Goal: Answer question/provide support: Share knowledge or assist other users

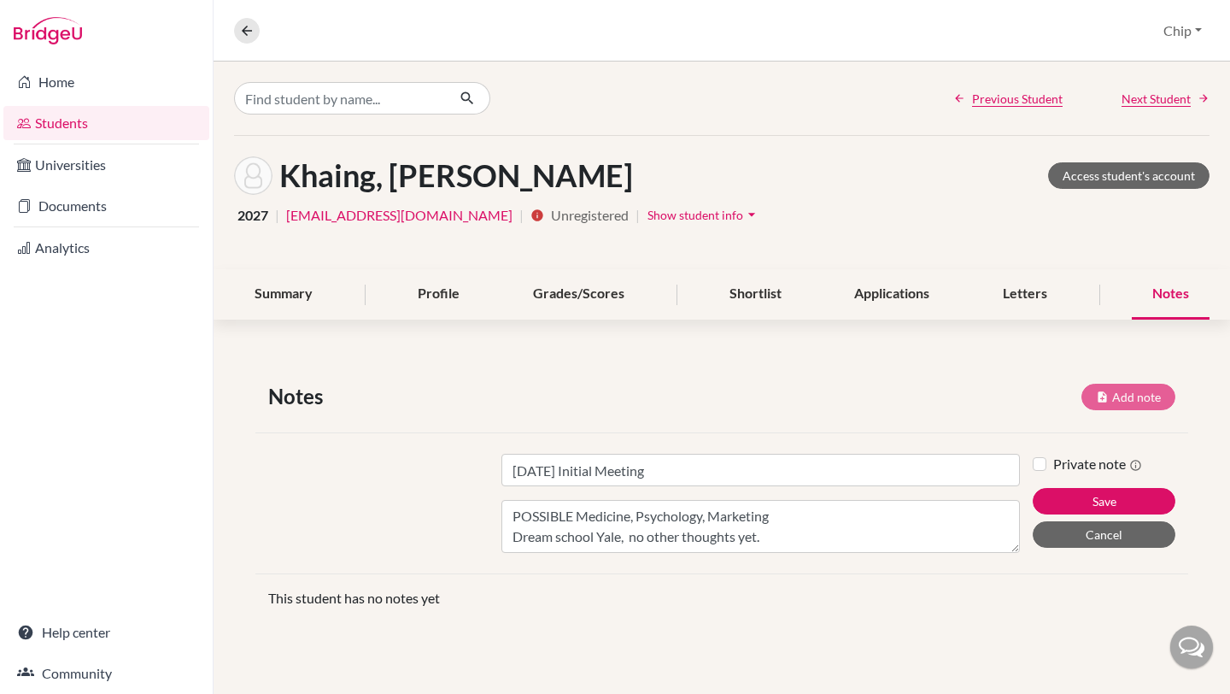
scroll to position [13, 0]
click at [58, 121] on link "Students" at bounding box center [106, 123] width 206 height 34
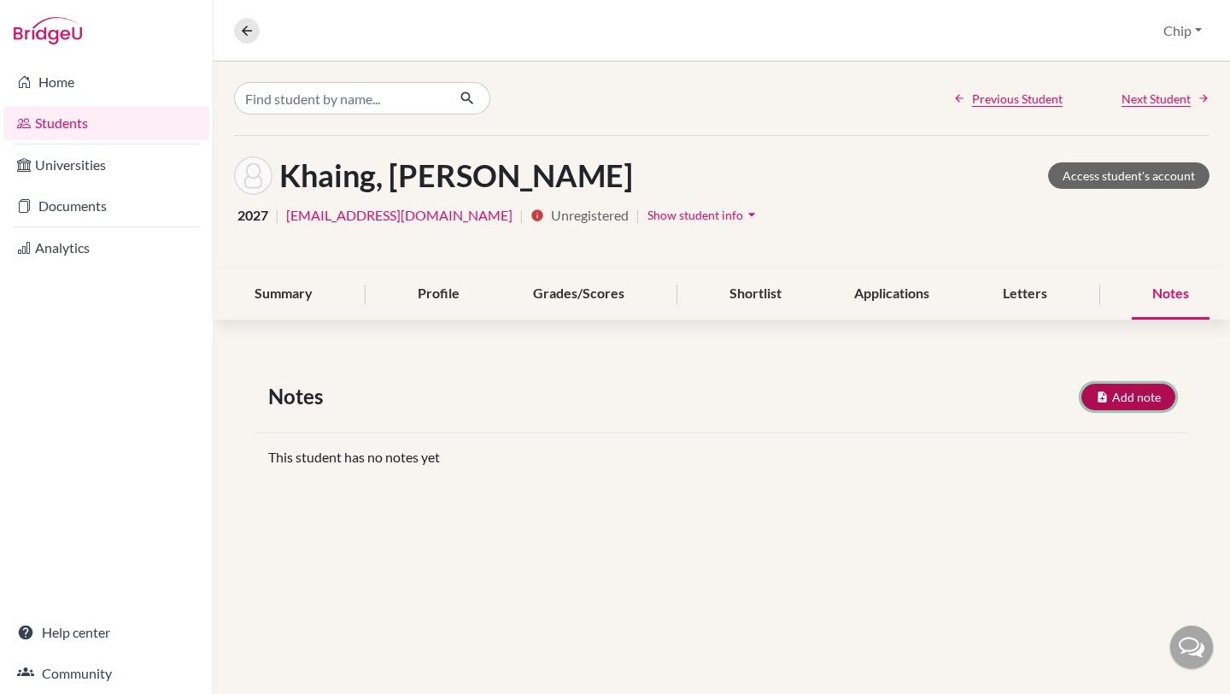
click at [1114, 393] on button "Add note" at bounding box center [1129, 397] width 94 height 26
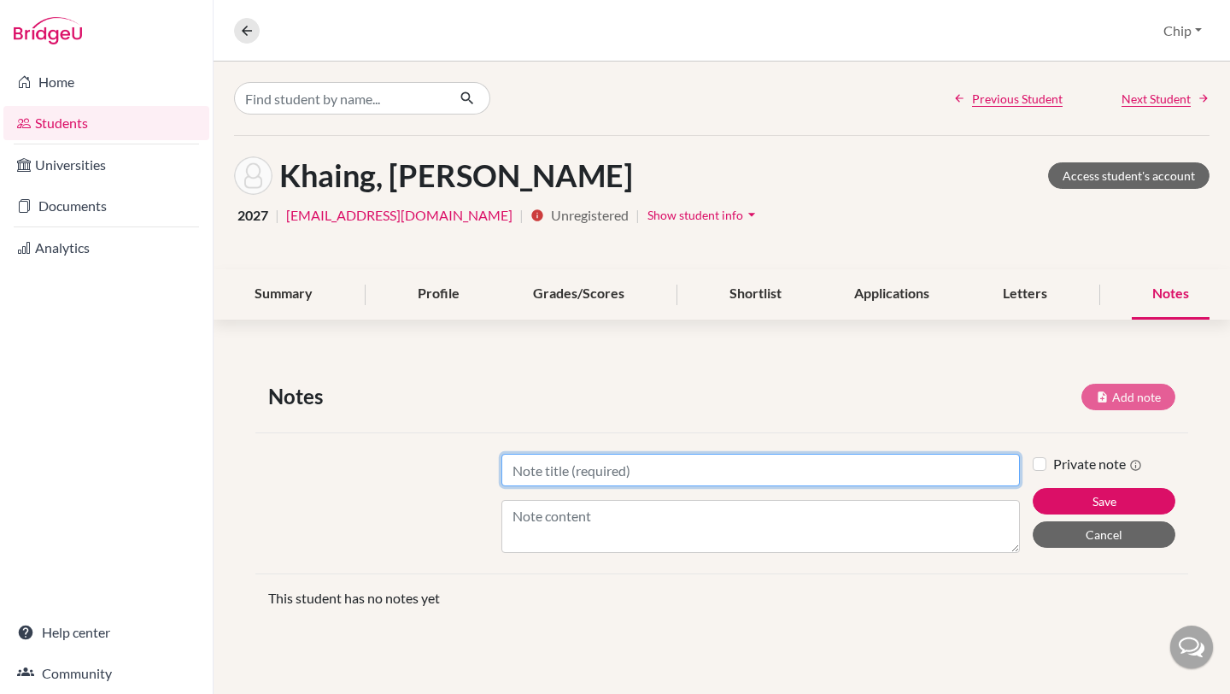
click at [595, 475] on input "Title" at bounding box center [761, 470] width 519 height 32
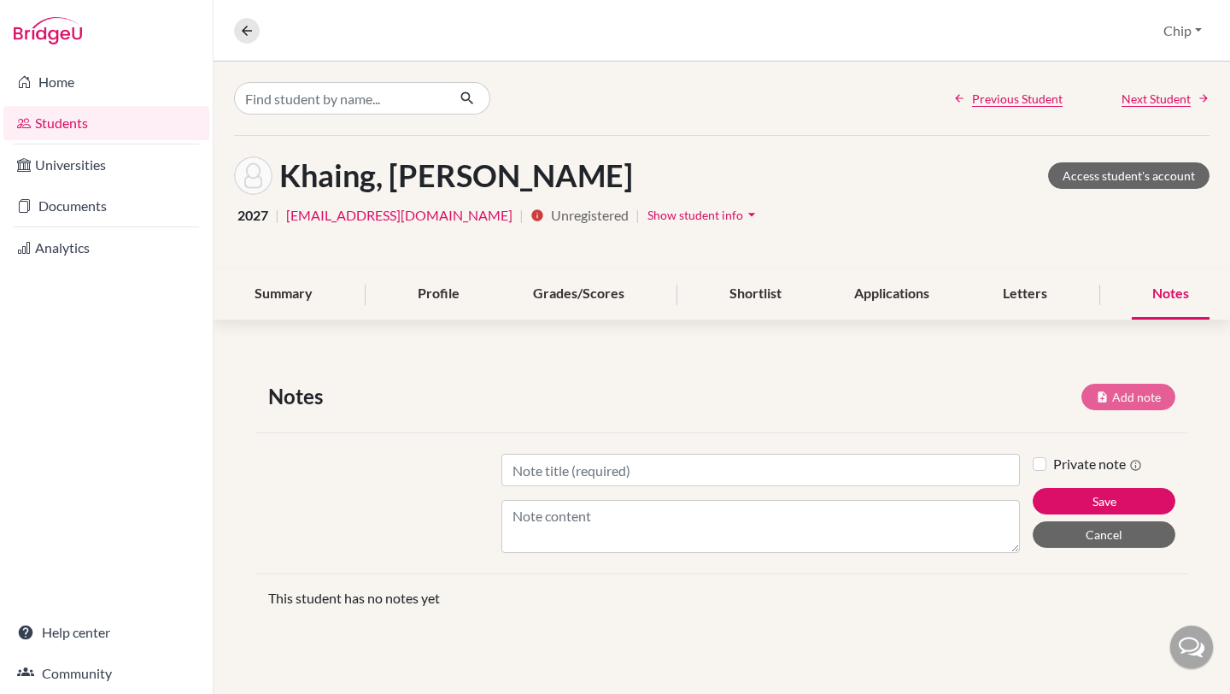
click at [55, 126] on link "Students" at bounding box center [106, 123] width 206 height 34
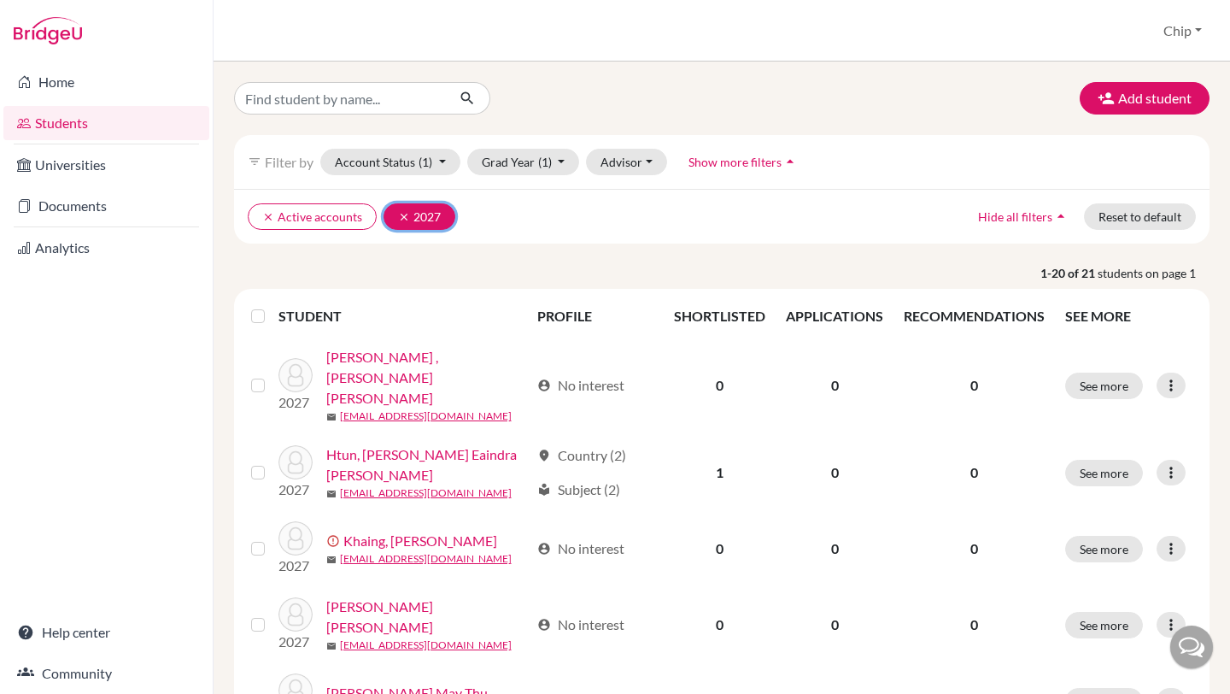
click at [402, 216] on icon "clear" at bounding box center [404, 217] width 12 height 12
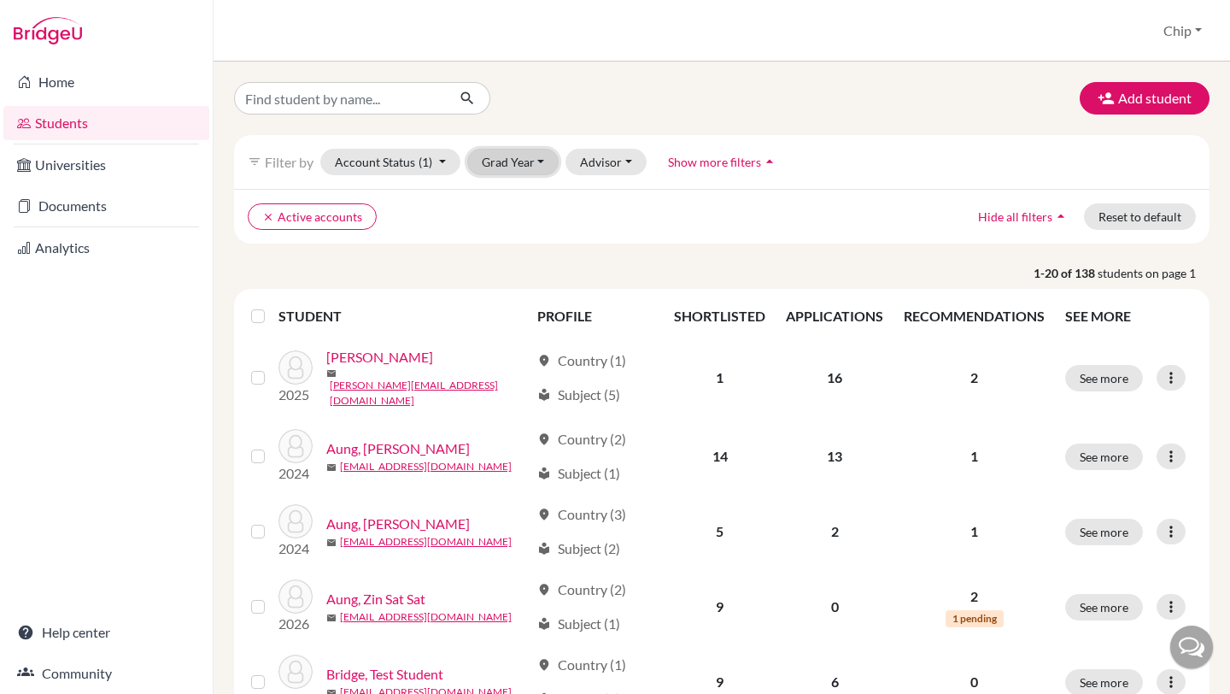
click at [538, 167] on button "Grad Year" at bounding box center [513, 162] width 92 height 26
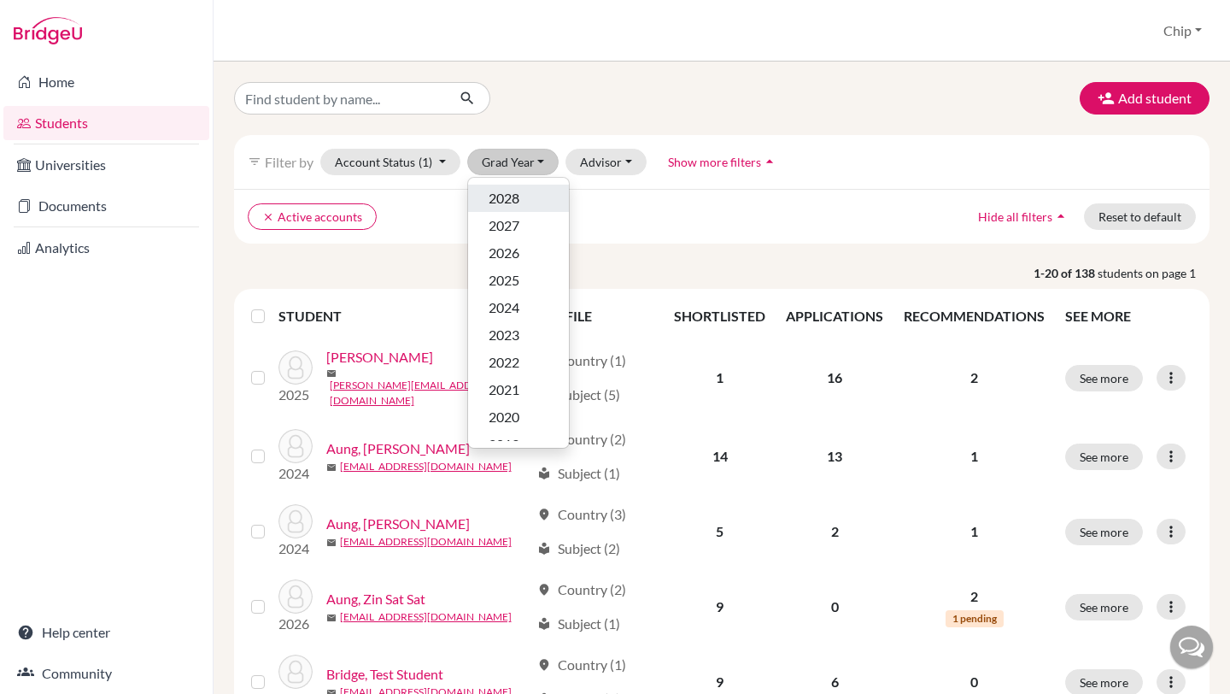
click at [508, 208] on span "2028" at bounding box center [504, 198] width 31 height 21
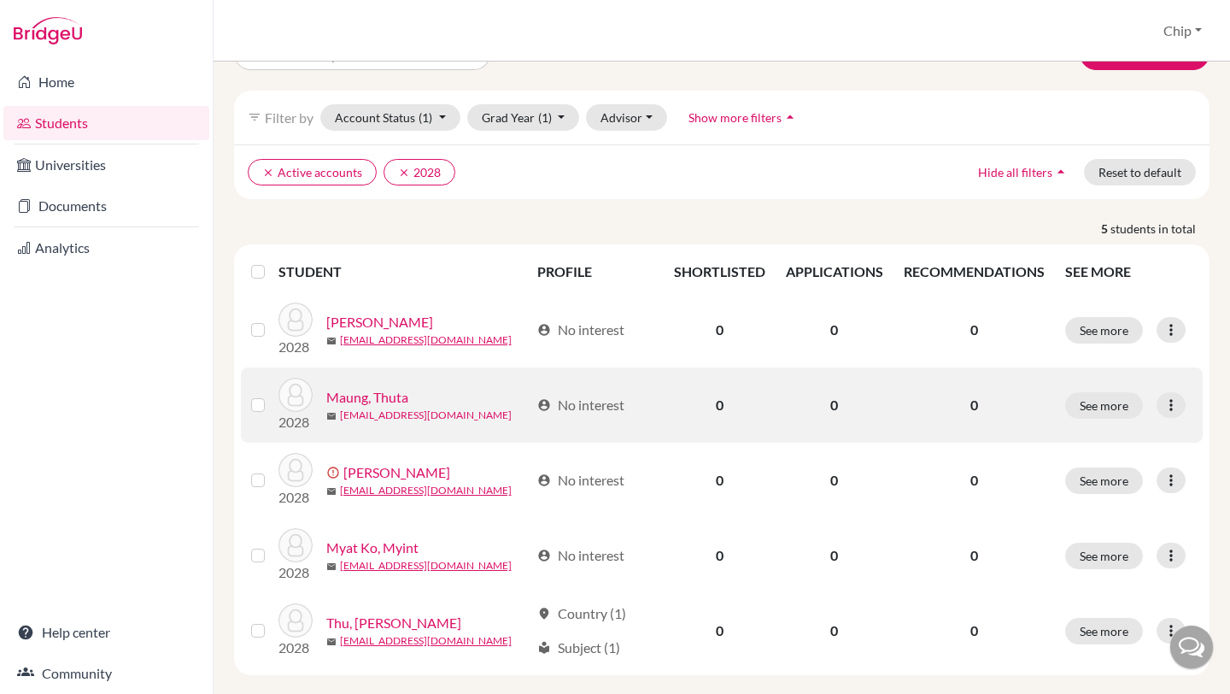
scroll to position [67, 0]
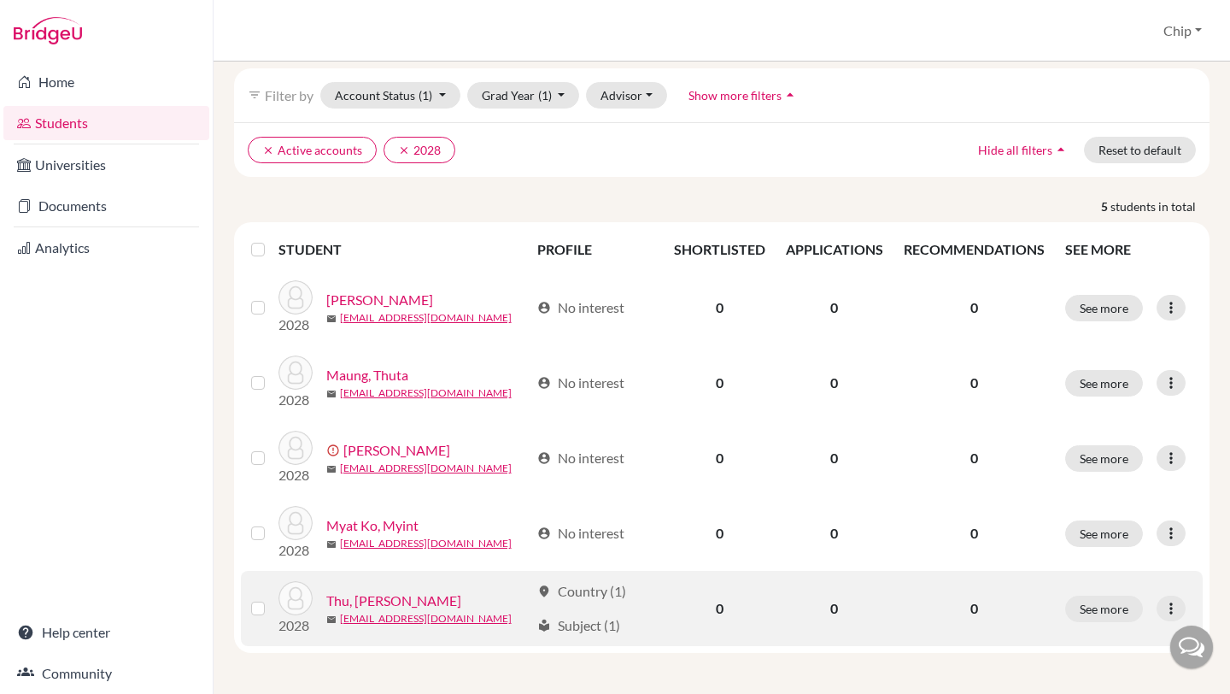
click at [361, 602] on link "Thu, Joey" at bounding box center [393, 600] width 135 height 21
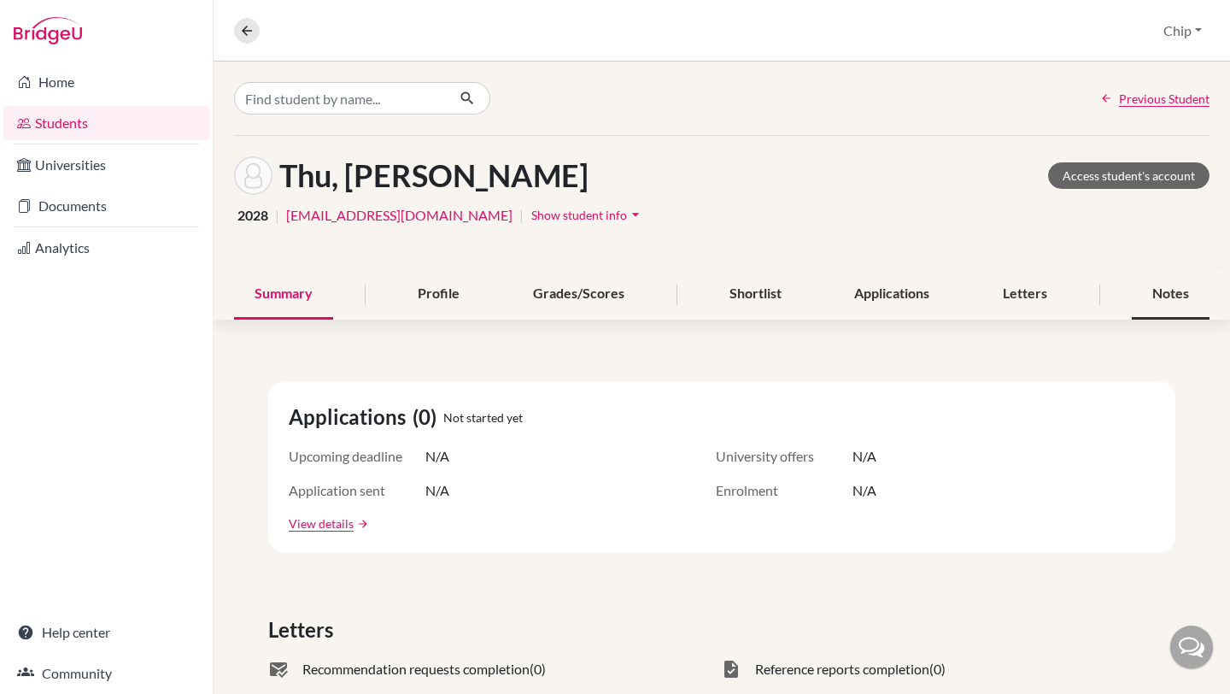
click at [1156, 291] on div "Notes" at bounding box center [1171, 294] width 78 height 50
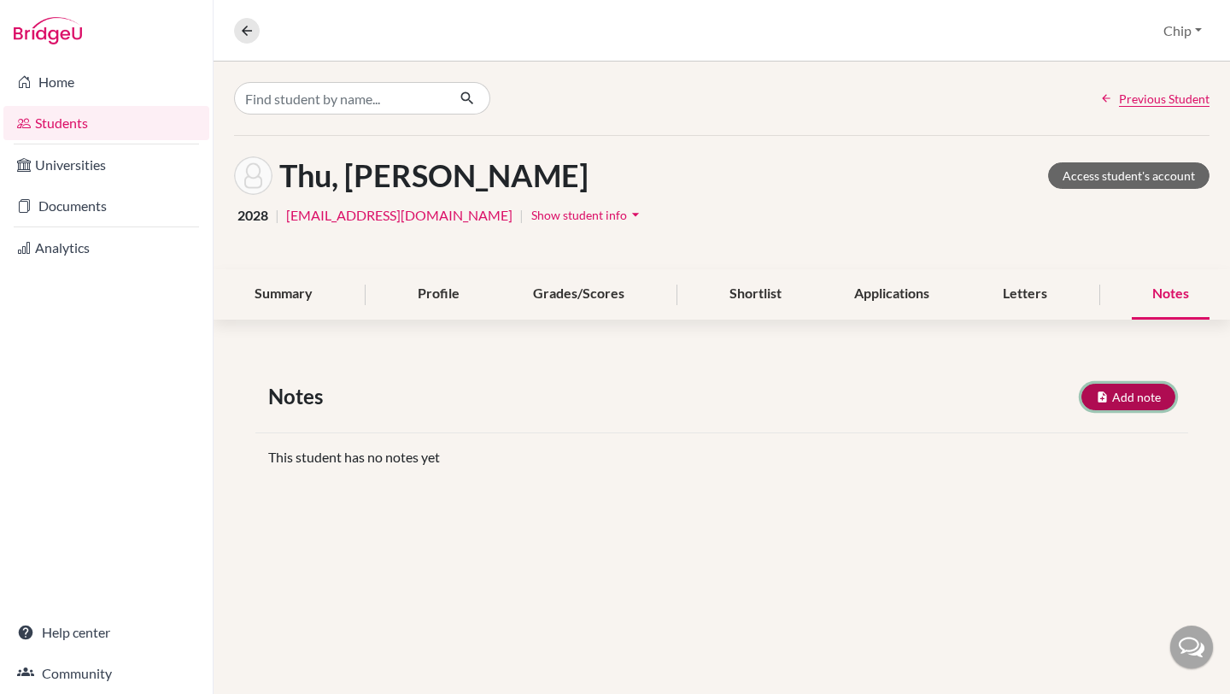
click at [1154, 404] on button "Add note" at bounding box center [1129, 397] width 94 height 26
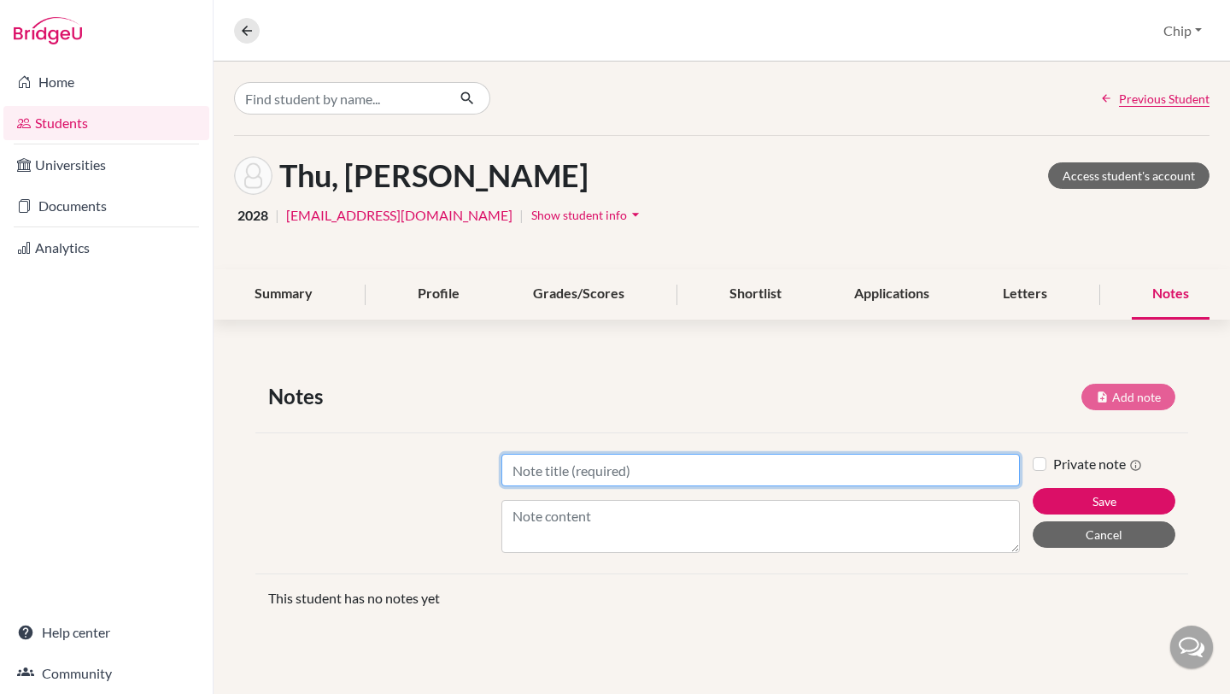
click at [536, 467] on input "Title" at bounding box center [761, 470] width 519 height 32
click at [536, 467] on input "August 13, 2025" at bounding box center [761, 470] width 519 height 32
type input "August 13, 2025"
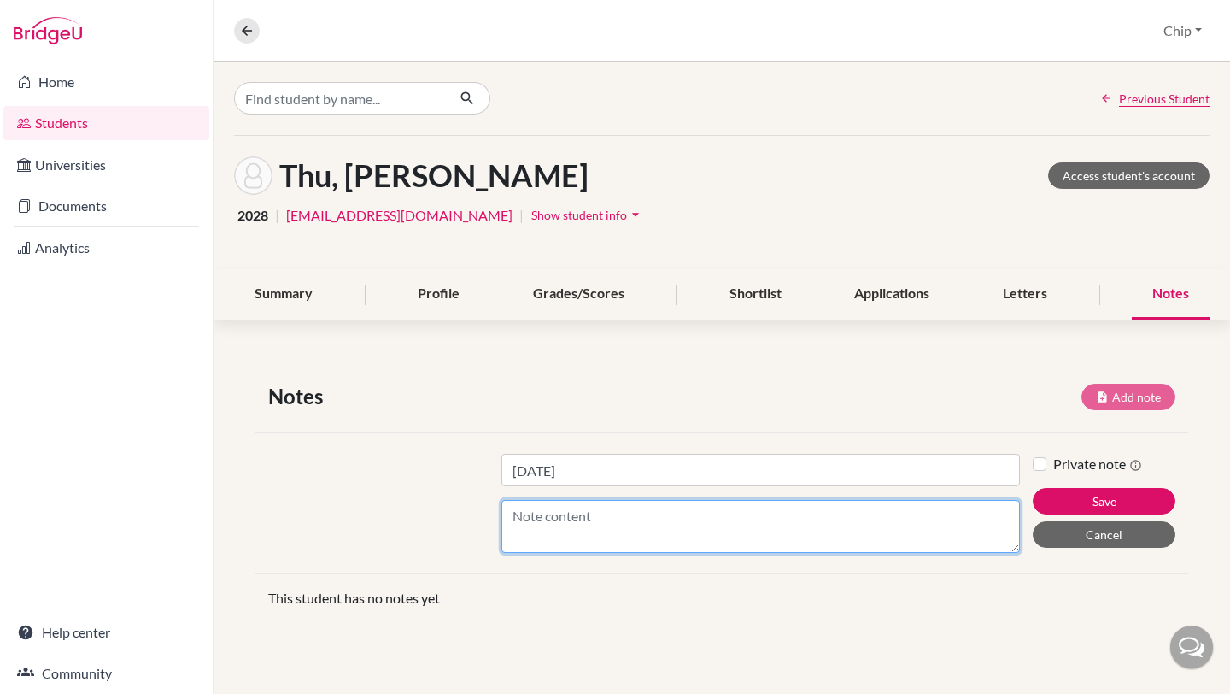
click at [549, 510] on textarea "Content" at bounding box center [761, 526] width 519 height 53
click at [656, 537] on textarea "What to study? Engineering. For DP, Math AA HL, Physics HL, Chemistry SL. SL Ps…" at bounding box center [761, 526] width 519 height 53
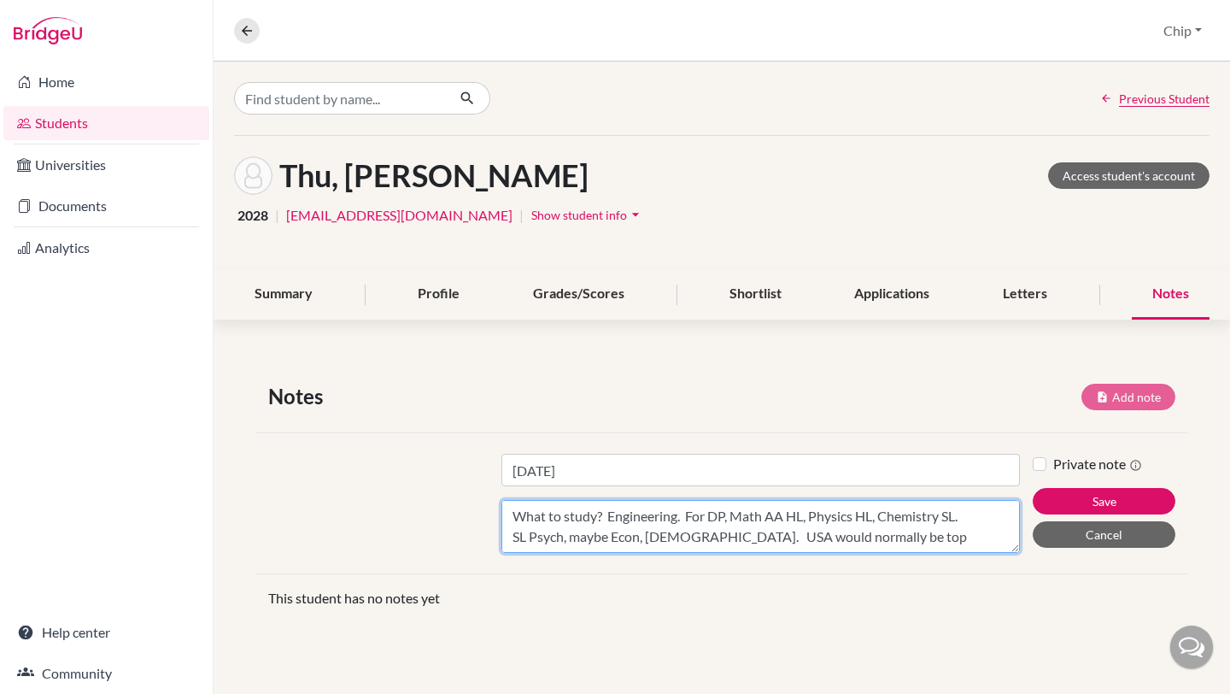
scroll to position [13, 0]
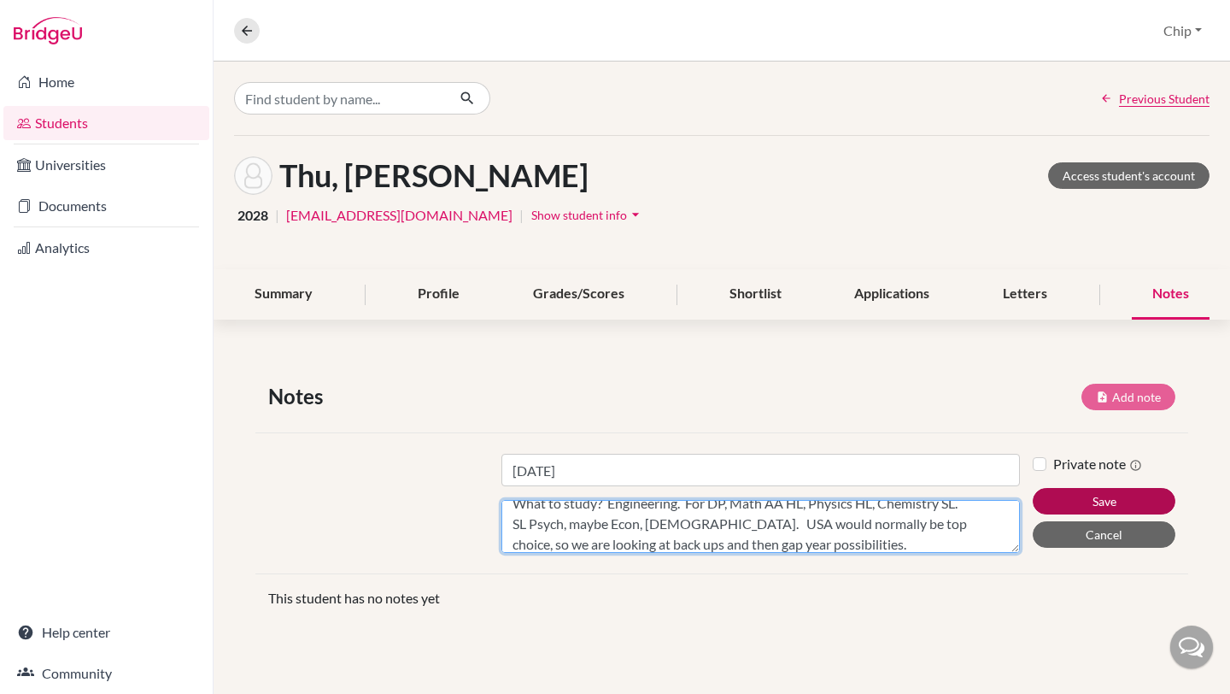
type textarea "What to study? Engineering. For DP, Math AA HL, Physics HL, Chemistry SL. SL Ps…"
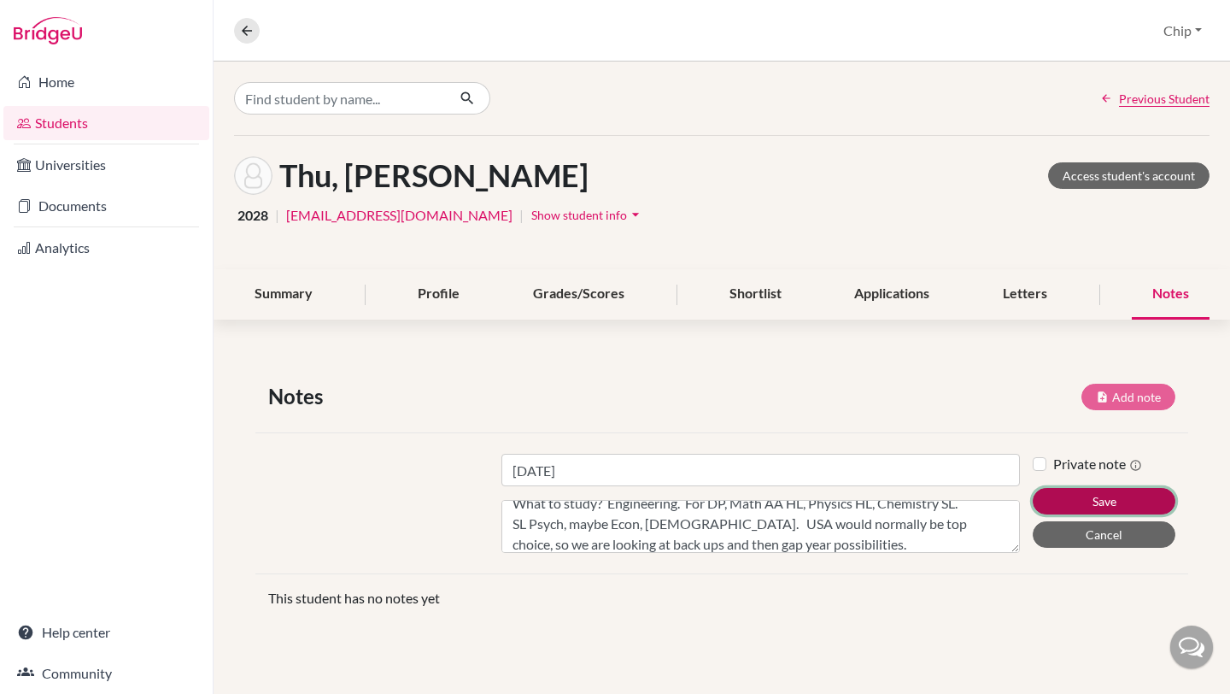
click at [1089, 503] on button "Save" at bounding box center [1104, 501] width 143 height 26
